Goal: Task Accomplishment & Management: Use online tool/utility

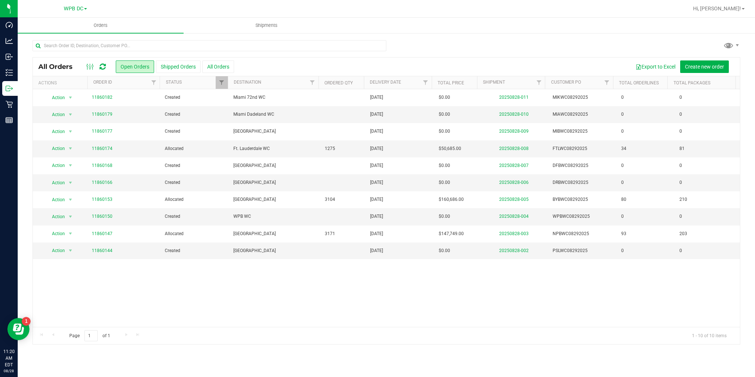
click at [102, 72] on div "All Orders Open Orders Shipped Orders All Orders Export to Excel Create new ord…" at bounding box center [386, 67] width 707 height 18
click at [102, 66] on icon at bounding box center [103, 66] width 6 height 7
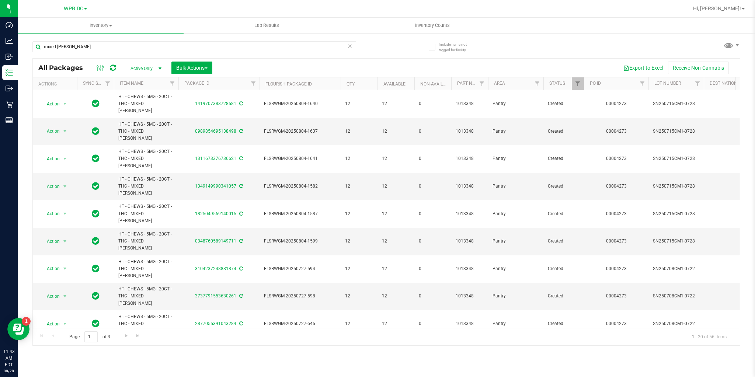
drag, startPoint x: 80, startPoint y: 48, endPoint x: 30, endPoint y: 41, distance: 51.1
click at [31, 41] on div "Include items not tagged for facility mixed [PERSON_NAME] All Packages Active O…" at bounding box center [387, 144] width 738 height 225
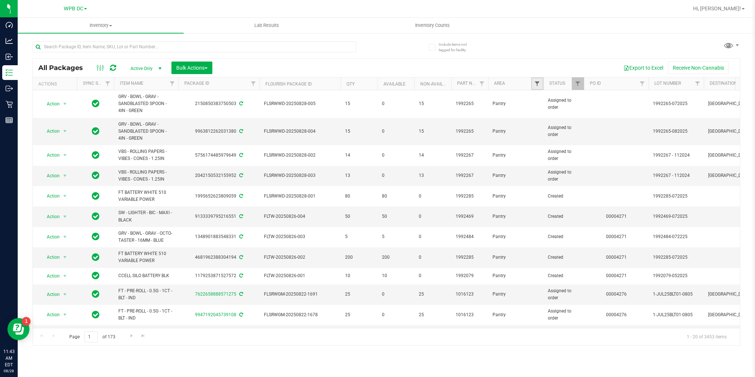
click at [534, 85] on span "Filter" at bounding box center [537, 84] width 6 height 6
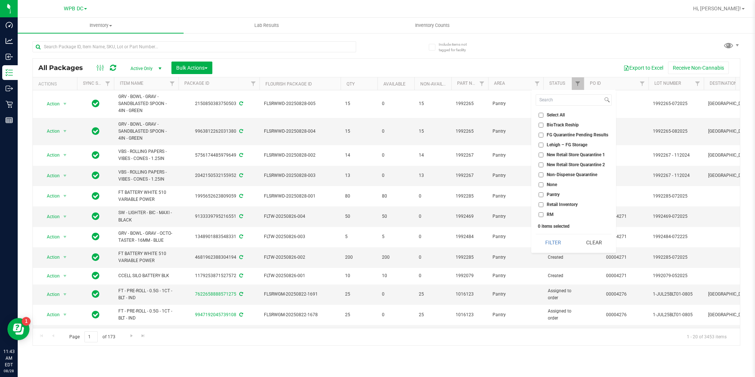
click at [539, 176] on input "Non-Dispense Quarantine" at bounding box center [541, 175] width 5 height 5
checkbox input "true"
click at [538, 245] on button "Filter" at bounding box center [553, 243] width 35 height 16
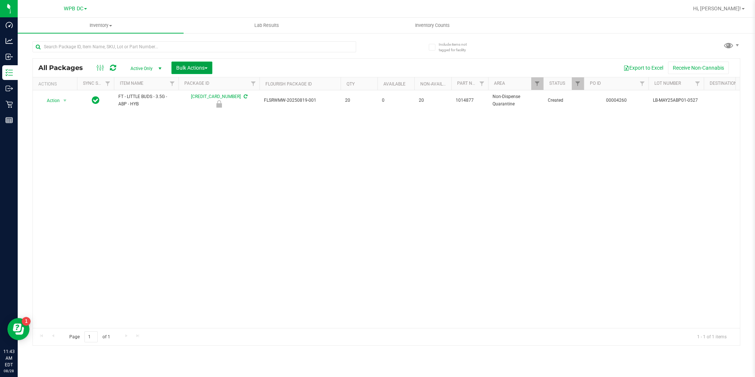
click at [207, 69] on span "button" at bounding box center [206, 67] width 3 height 1
click at [191, 139] on span "Lock/Unlock packages" at bounding box center [201, 139] width 51 height 6
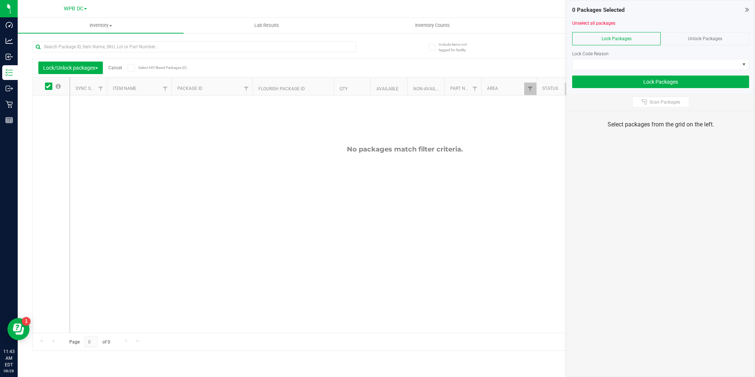
click at [671, 35] on div "Unlock Packages" at bounding box center [705, 38] width 89 height 13
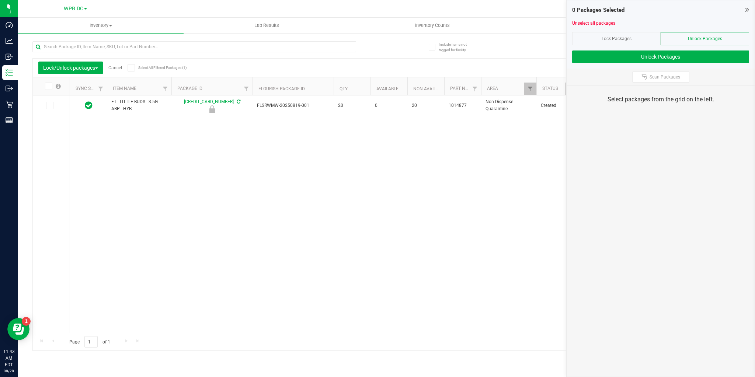
click at [131, 68] on icon at bounding box center [131, 68] width 5 height 0
click at [0, 0] on input "Select All Filtered Packages (1)" at bounding box center [0, 0] width 0 height 0
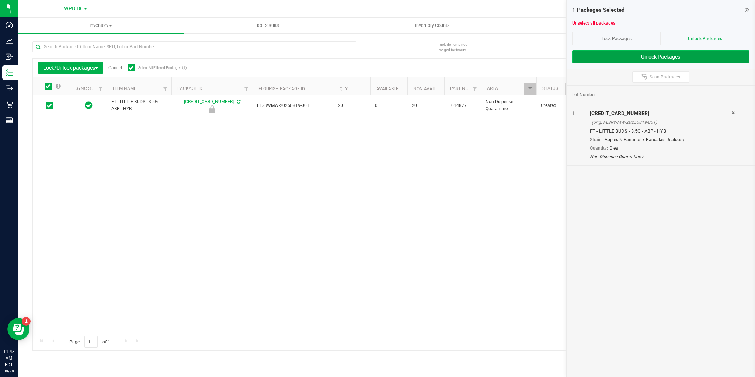
click at [585, 53] on button "Unlock Packages" at bounding box center [660, 57] width 177 height 13
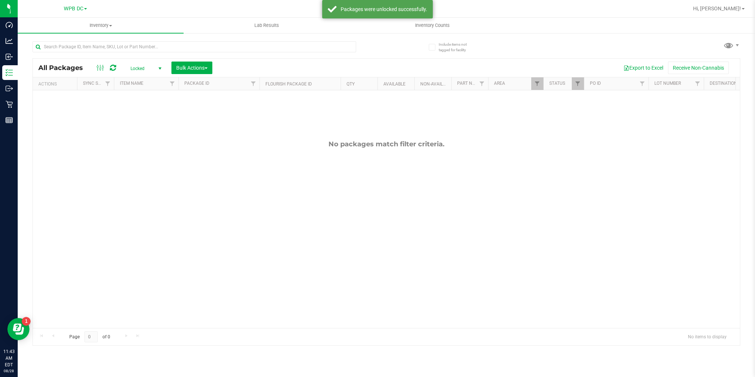
click at [161, 67] on span "select" at bounding box center [160, 69] width 6 height 6
click at [144, 84] on li "Active Only" at bounding box center [144, 80] width 40 height 11
